Goal: Browse casually

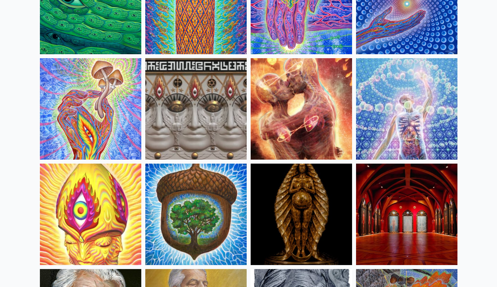
scroll to position [124, 0]
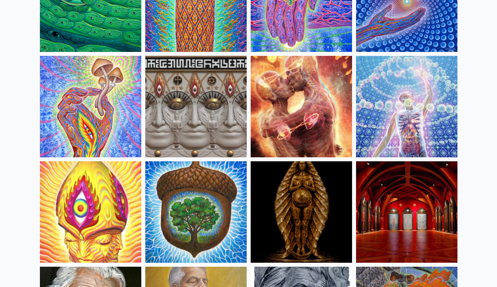
click at [76, 124] on img at bounding box center [90, 106] width 101 height 101
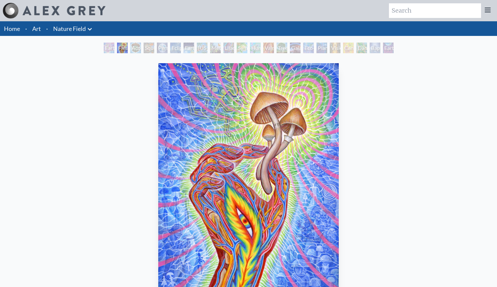
click at [12, 29] on link "Home" at bounding box center [12, 28] width 16 height 7
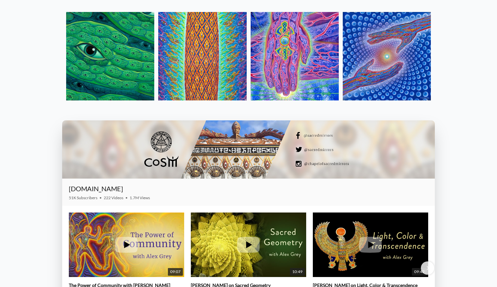
scroll to position [870, 0]
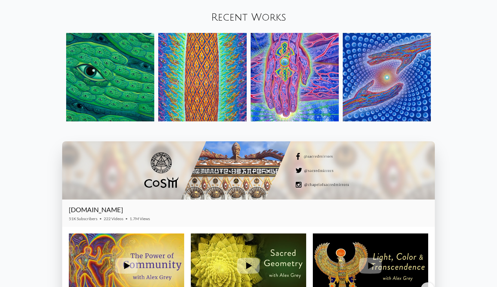
click at [372, 71] on img at bounding box center [387, 77] width 88 height 88
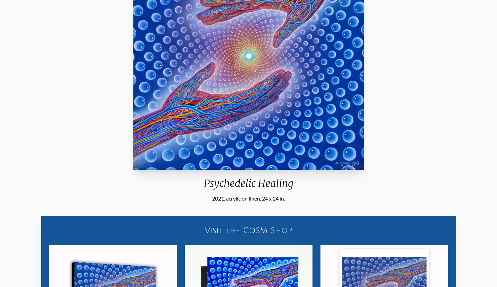
scroll to position [122, 0]
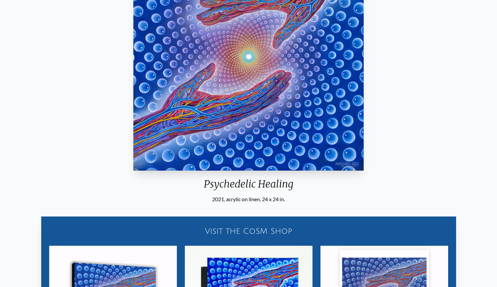
click at [305, 75] on img "1 / 15" at bounding box center [248, 55] width 230 height 229
click at [259, 184] on div "Psychedelic Healing" at bounding box center [249, 186] width 236 height 17
click at [264, 200] on div "2021, acrylic on linen, 24 x 24 in." at bounding box center [249, 199] width 236 height 8
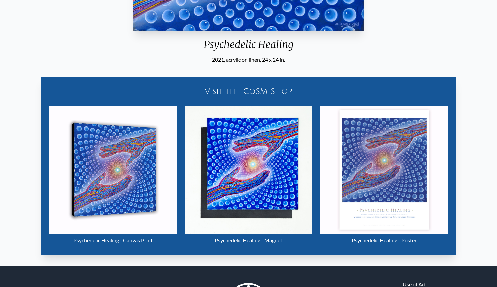
scroll to position [266, 0]
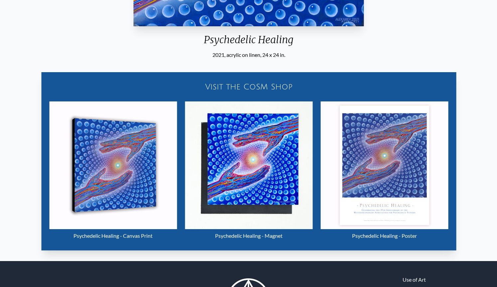
click at [125, 160] on img "1 / 15" at bounding box center [113, 165] width 128 height 128
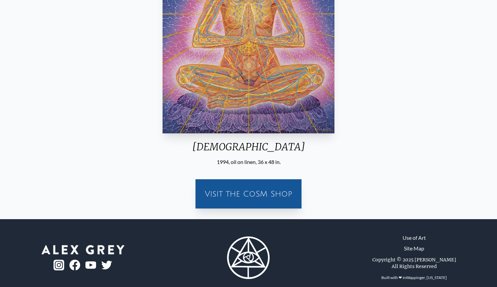
scroll to position [168, 0]
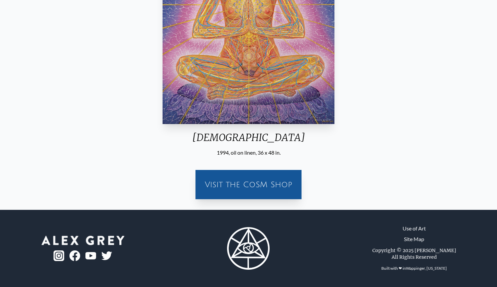
click at [260, 187] on div "Visit the CoSM Shop" at bounding box center [248, 184] width 98 height 21
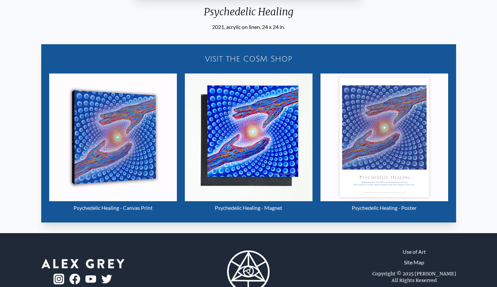
scroll to position [317, 0]
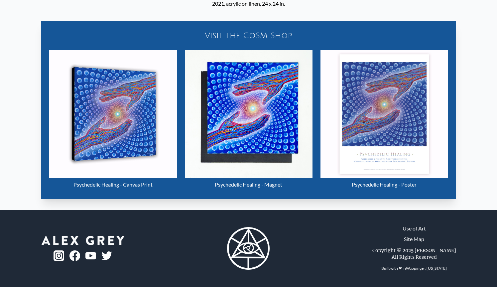
click at [399, 113] on img "1 / 15" at bounding box center [384, 114] width 128 height 128
click at [125, 111] on img "1 / 15" at bounding box center [113, 114] width 128 height 128
